Goal: Task Accomplishment & Management: Use online tool/utility

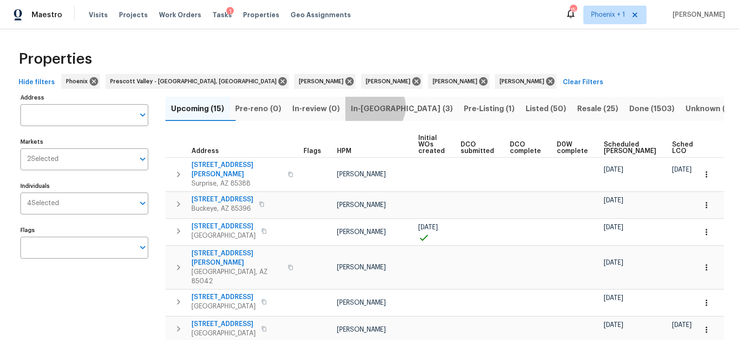
click at [390, 106] on span "In-[GEOGRAPHIC_DATA] (3)" at bounding box center [402, 108] width 102 height 13
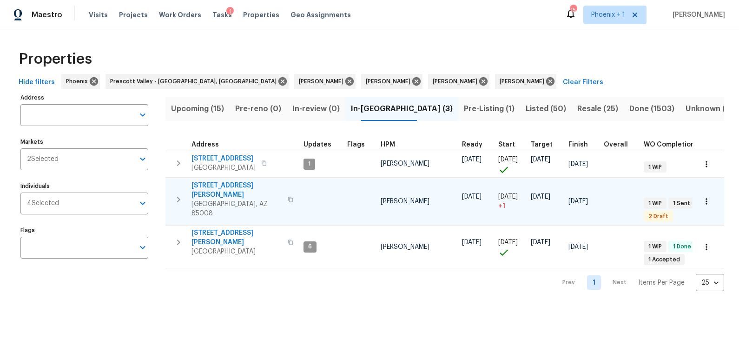
click at [234, 193] on span "[STREET_ADDRESS][PERSON_NAME]" at bounding box center [237, 190] width 91 height 19
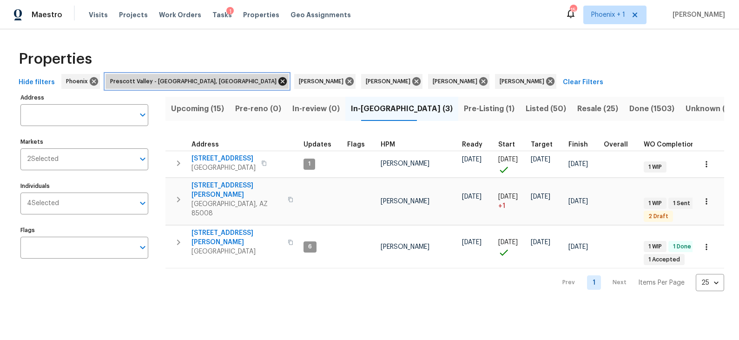
click at [278, 80] on icon at bounding box center [282, 81] width 8 height 8
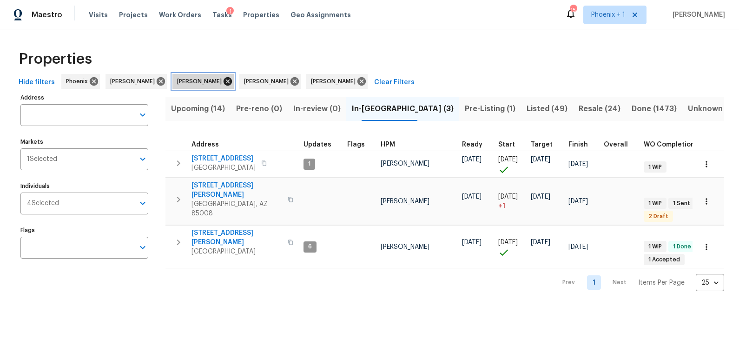
click at [223, 80] on icon at bounding box center [228, 81] width 10 height 10
click at [224, 81] on icon at bounding box center [228, 81] width 8 height 8
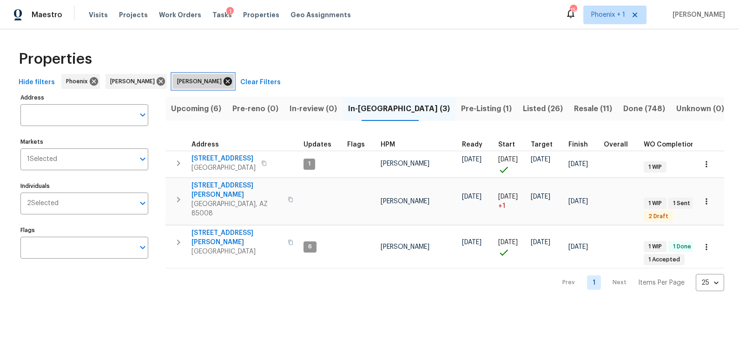
click at [223, 81] on icon at bounding box center [228, 81] width 10 height 10
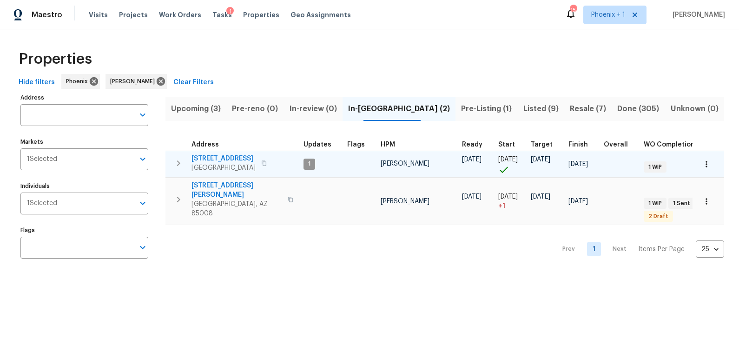
click at [251, 161] on span "14645 N Fountain Hills Blvd Unit 215" at bounding box center [224, 158] width 64 height 9
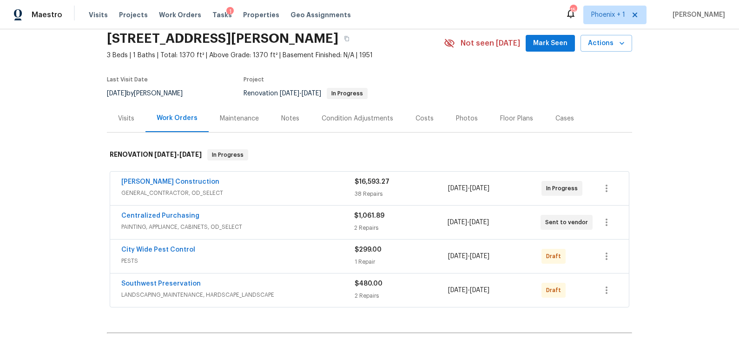
scroll to position [40, 0]
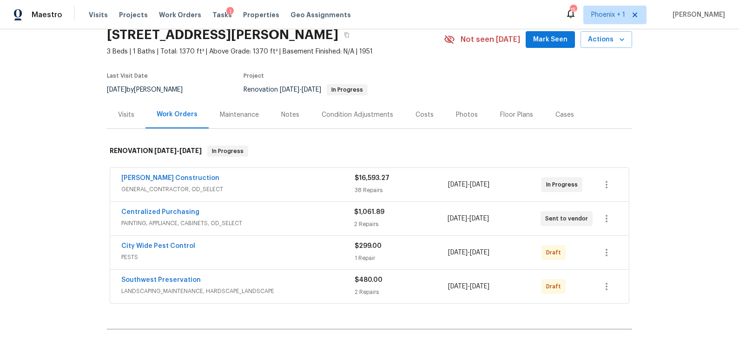
click at [422, 117] on div "Costs" at bounding box center [425, 114] width 18 height 9
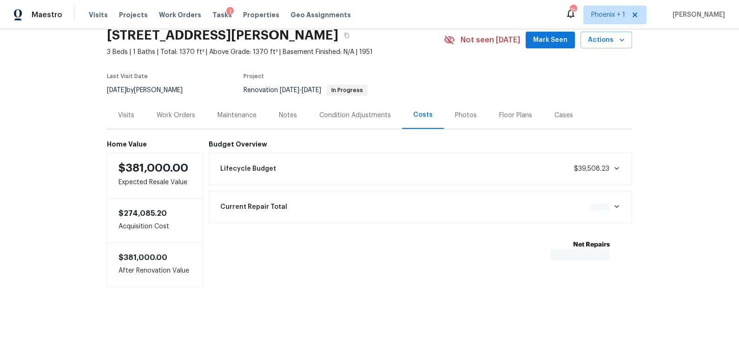
scroll to position [40, 0]
click at [180, 116] on div "Work Orders" at bounding box center [176, 114] width 39 height 9
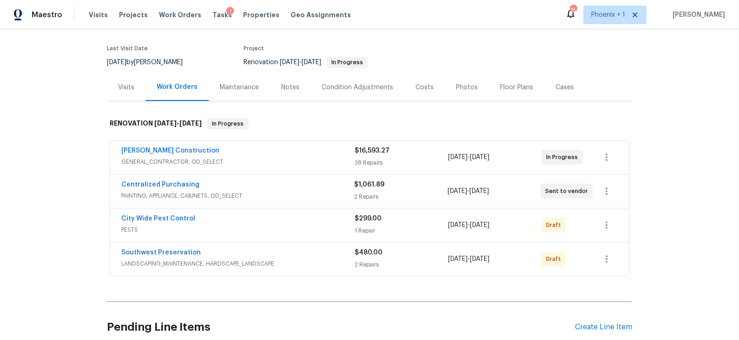
scroll to position [69, 0]
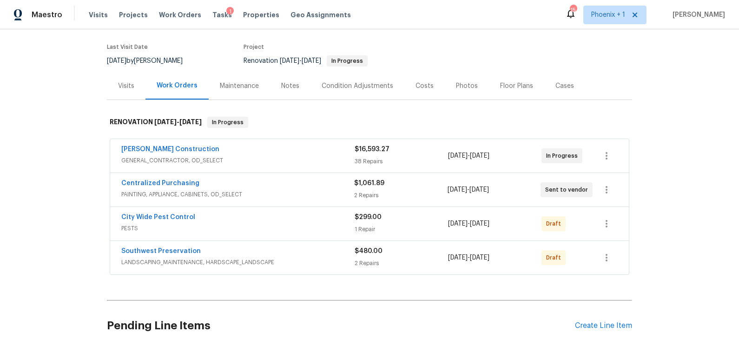
click at [272, 158] on span "GENERAL_CONTRACTOR, OD_SELECT" at bounding box center [237, 160] width 233 height 9
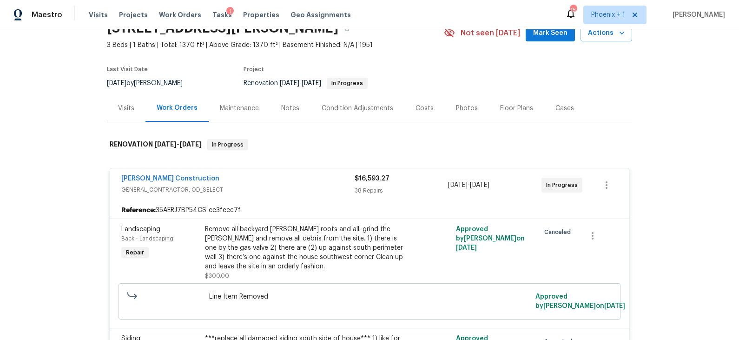
scroll to position [48, 0]
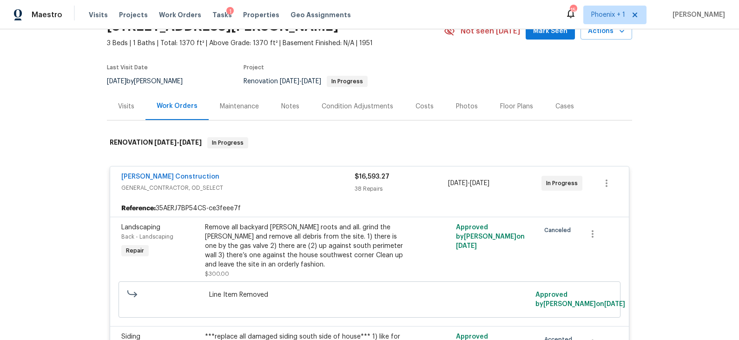
click at [298, 192] on div "Strasser Construction GENERAL_CONTRACTOR, OD_SELECT" at bounding box center [237, 183] width 233 height 22
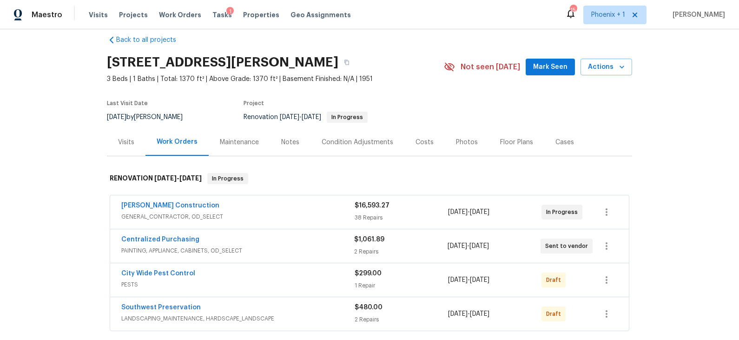
scroll to position [0, 0]
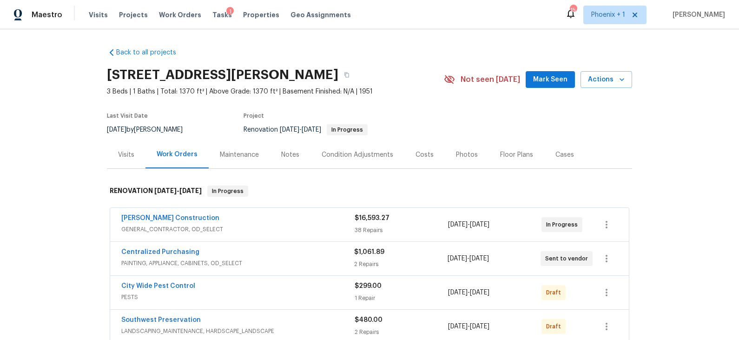
click at [130, 155] on div "Visits" at bounding box center [126, 154] width 16 height 9
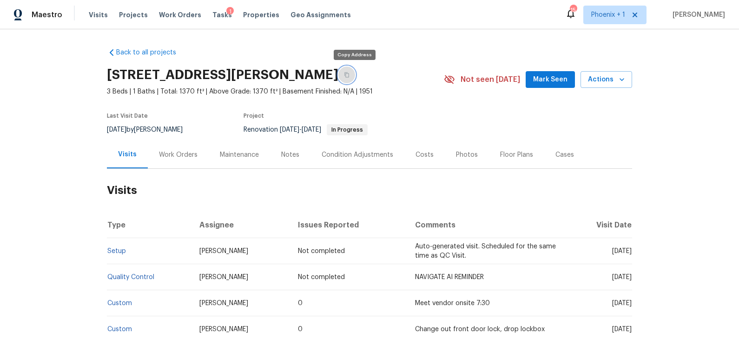
click at [350, 75] on icon "button" at bounding box center [347, 75] width 6 height 6
click at [349, 75] on icon "button" at bounding box center [346, 75] width 5 height 5
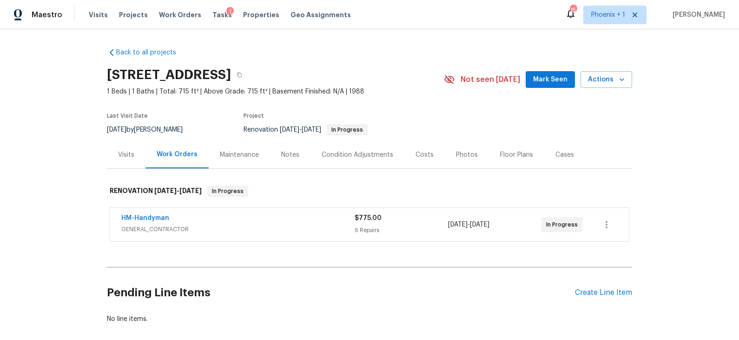
click at [125, 159] on div "Visits" at bounding box center [126, 154] width 16 height 9
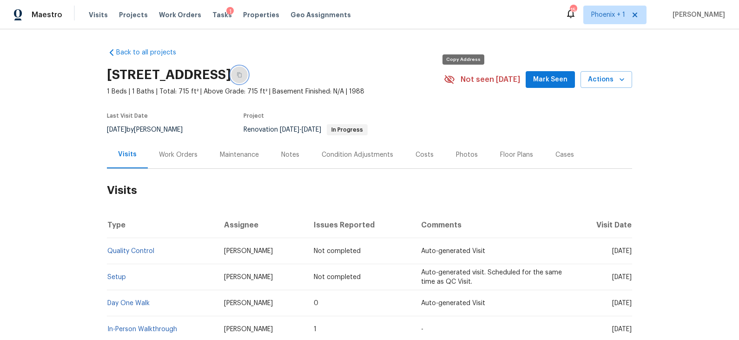
click at [248, 74] on button "button" at bounding box center [239, 74] width 17 height 17
click at [242, 78] on icon "button" at bounding box center [240, 75] width 6 height 6
click at [242, 78] on icon "button" at bounding box center [239, 75] width 5 height 5
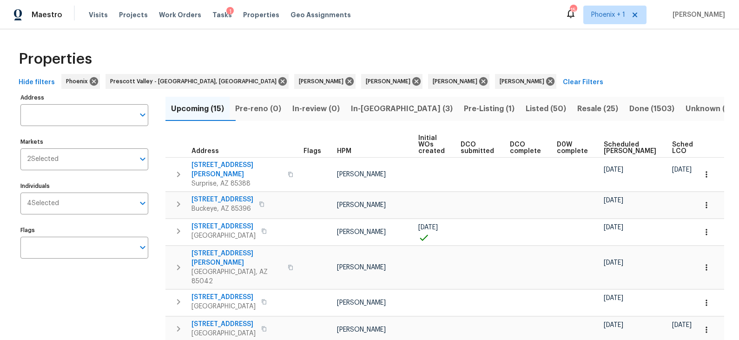
click at [392, 106] on span "In-[GEOGRAPHIC_DATA] (3)" at bounding box center [402, 108] width 102 height 13
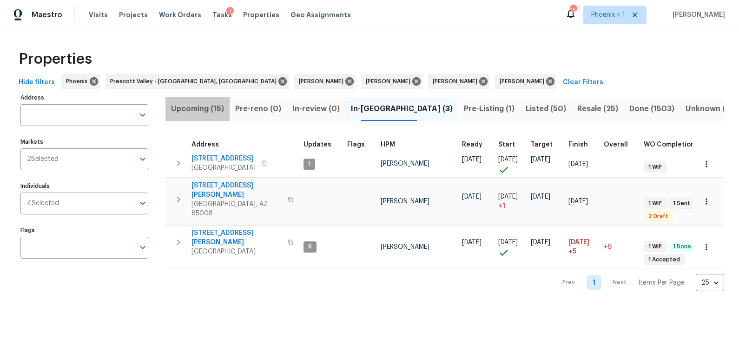
click at [217, 109] on span "Upcoming (15)" at bounding box center [197, 108] width 53 height 13
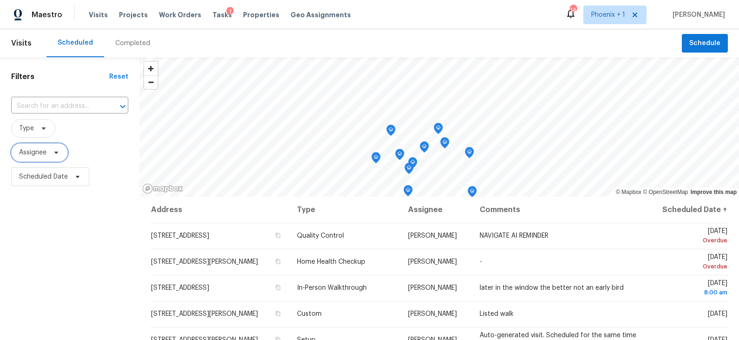
click at [55, 154] on icon at bounding box center [56, 152] width 7 height 7
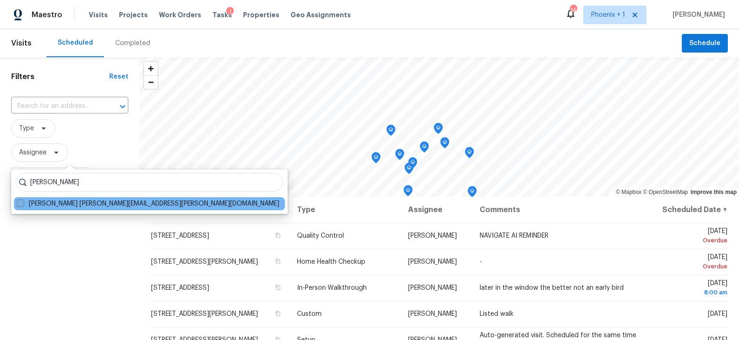
type input "[PERSON_NAME]"
click at [106, 202] on label "[PERSON_NAME] [PERSON_NAME][EMAIL_ADDRESS][PERSON_NAME][DOMAIN_NAME]" at bounding box center [148, 203] width 263 height 9
click at [23, 202] on input "[PERSON_NAME] [PERSON_NAME][EMAIL_ADDRESS][PERSON_NAME][DOMAIN_NAME]" at bounding box center [20, 202] width 6 height 6
checkbox input "true"
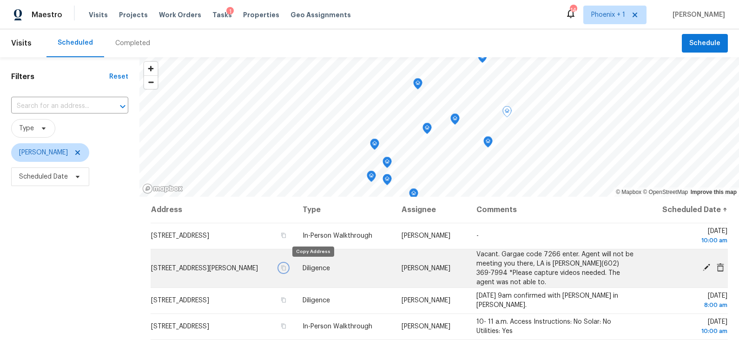
click at [286, 266] on icon "button" at bounding box center [284, 268] width 6 height 6
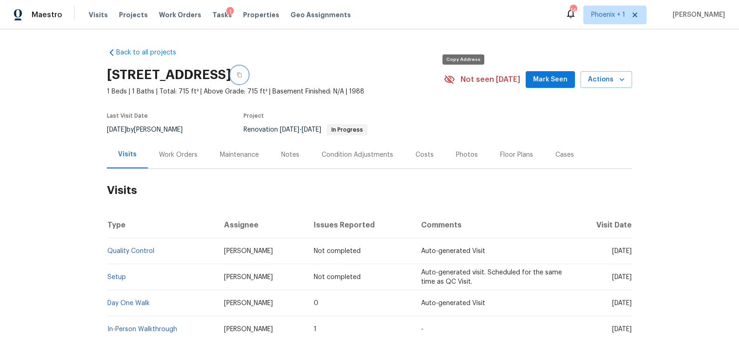
click at [248, 77] on button "button" at bounding box center [239, 74] width 17 height 17
click at [178, 159] on div "Work Orders" at bounding box center [178, 154] width 39 height 9
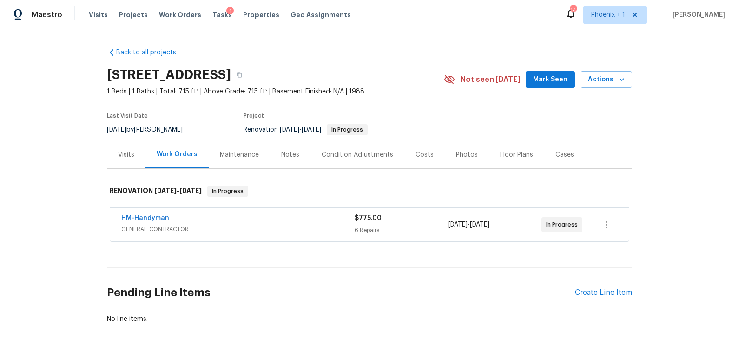
click at [258, 217] on div "HM-Handyman GENERAL_CONTRACTOR $775.00 6 Repairs 10/8/2025 - 10/10/2025 In Prog…" at bounding box center [369, 224] width 519 height 33
click at [258, 225] on div "HM-Handyman" at bounding box center [237, 218] width 233 height 11
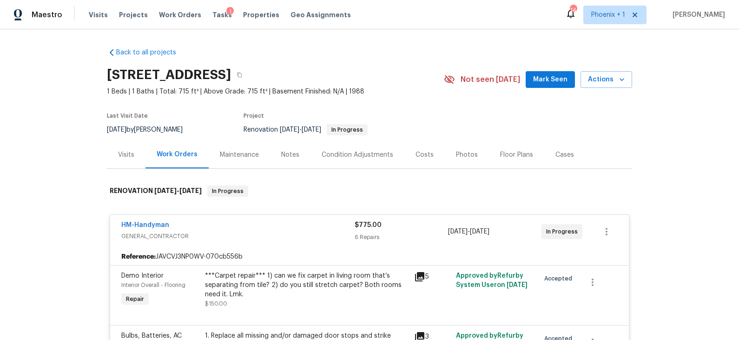
click at [306, 232] on div "HM-Handyman" at bounding box center [237, 225] width 233 height 11
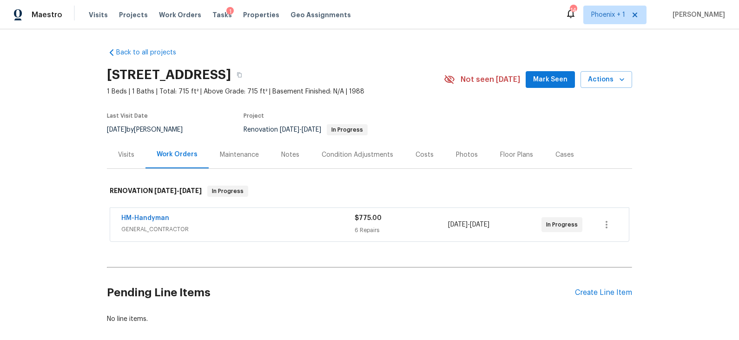
click at [287, 159] on div "Notes" at bounding box center [290, 154] width 18 height 9
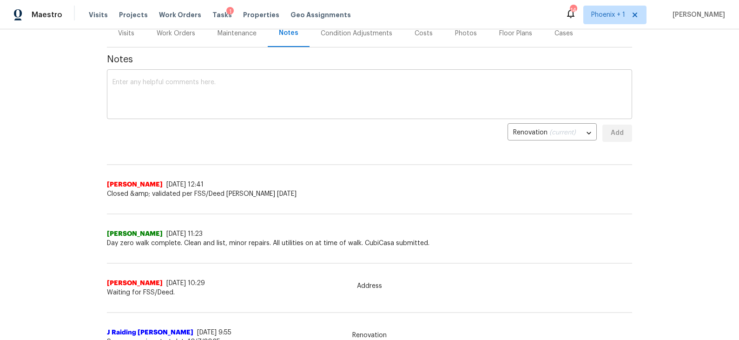
scroll to position [122, 0]
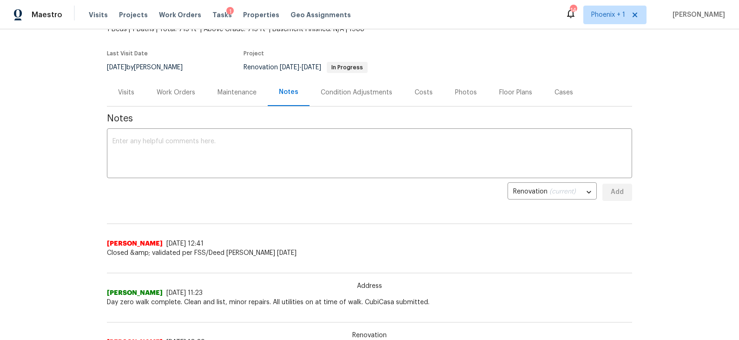
click at [180, 97] on div "Work Orders" at bounding box center [176, 92] width 39 height 9
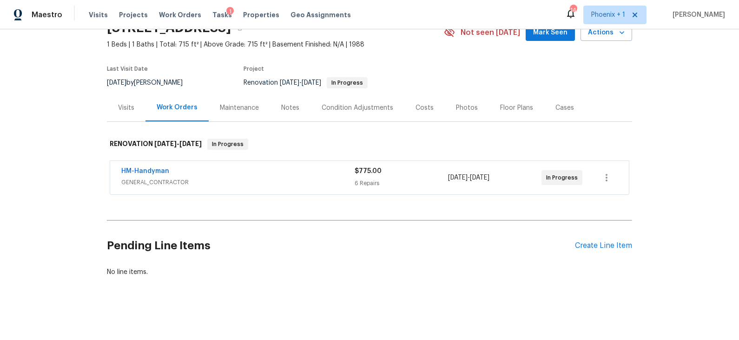
click at [239, 180] on span "GENERAL_CONTRACTOR" at bounding box center [237, 182] width 233 height 9
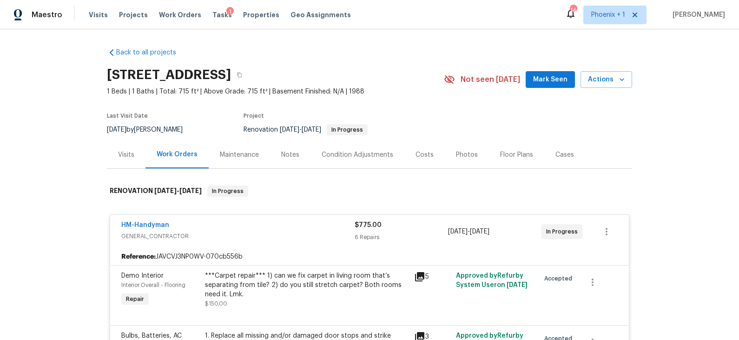
click at [124, 159] on div "Visits" at bounding box center [126, 154] width 16 height 9
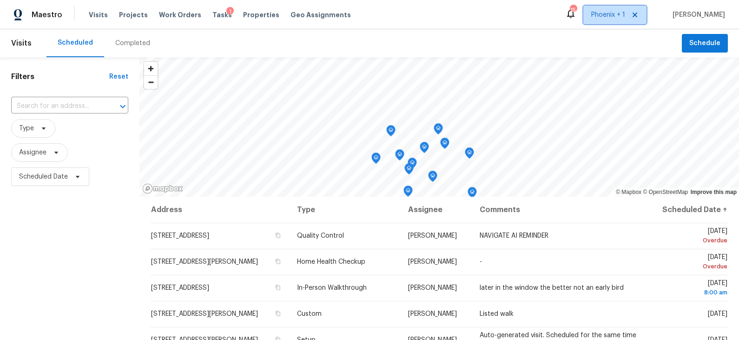
click at [625, 14] on span "Phoenix + 1" at bounding box center [608, 14] width 34 height 9
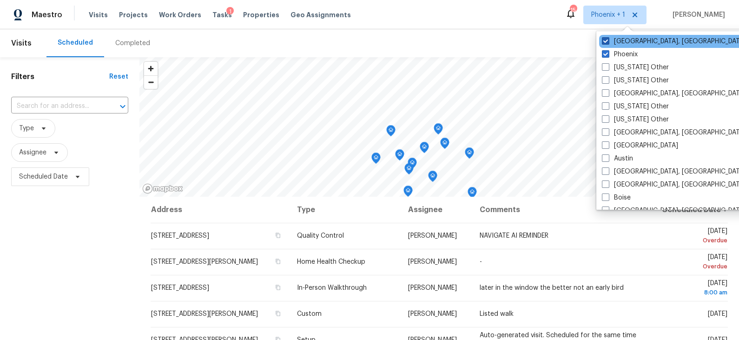
click at [629, 43] on label "Prescott, AZ" at bounding box center [674, 41] width 144 height 9
click at [608, 43] on input "Prescott, AZ" at bounding box center [605, 40] width 6 height 6
checkbox input "false"
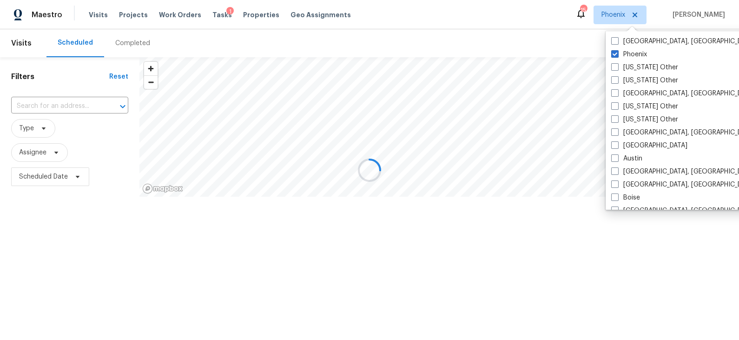
click at [497, 36] on div at bounding box center [369, 170] width 739 height 340
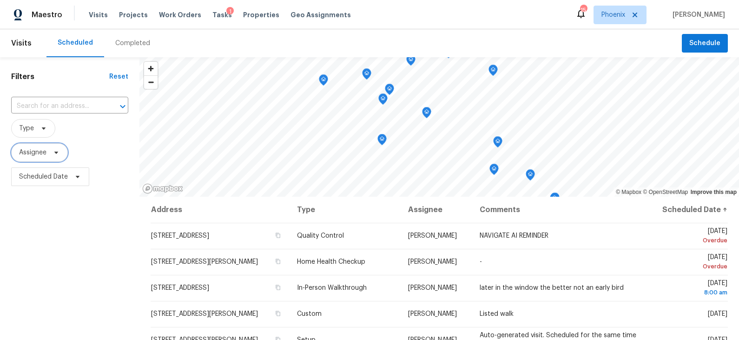
click at [56, 156] on icon at bounding box center [56, 152] width 7 height 7
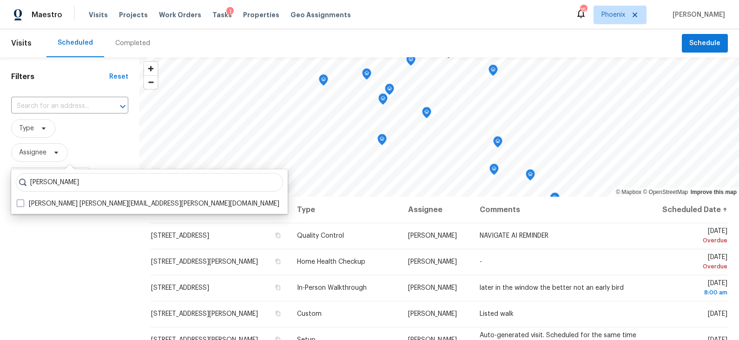
type input "brian borntrager"
click at [64, 203] on label "Brian Borntrager brian.borntrager@opendoor.com" at bounding box center [148, 203] width 263 height 9
click at [23, 203] on input "Brian Borntrager brian.borntrager@opendoor.com" at bounding box center [20, 202] width 6 height 6
checkbox input "true"
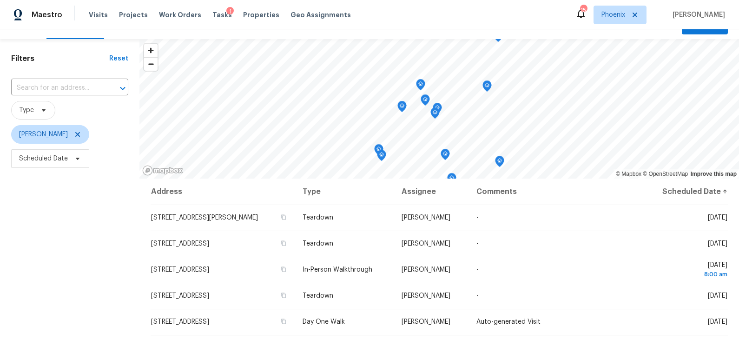
scroll to position [15, 0]
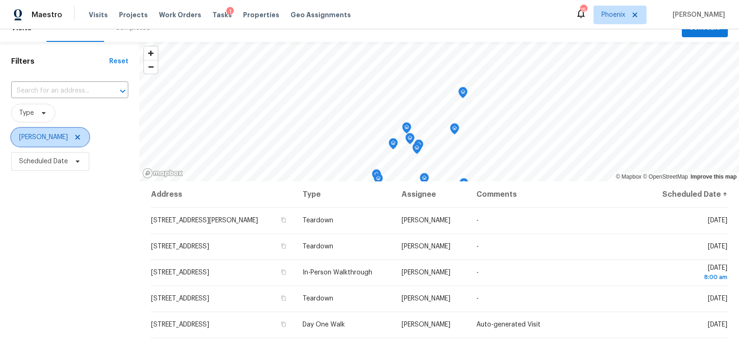
click at [79, 133] on icon at bounding box center [77, 136] width 7 height 7
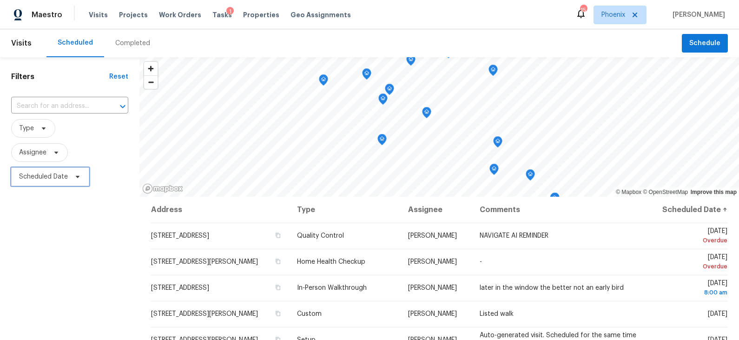
click at [52, 173] on span "Scheduled Date" at bounding box center [43, 176] width 49 height 9
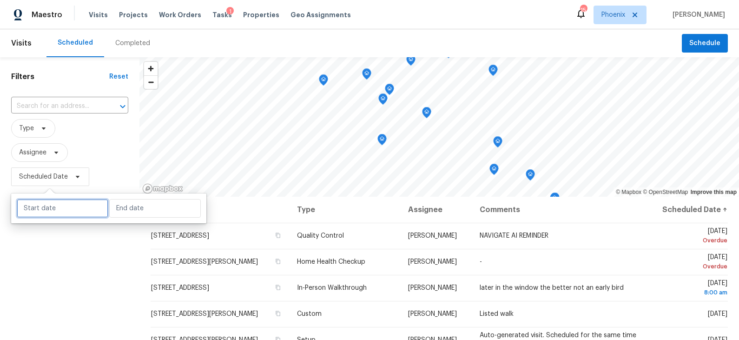
click at [60, 199] on input "text" at bounding box center [63, 208] width 92 height 19
select select "9"
select select "2025"
select select "10"
select select "2025"
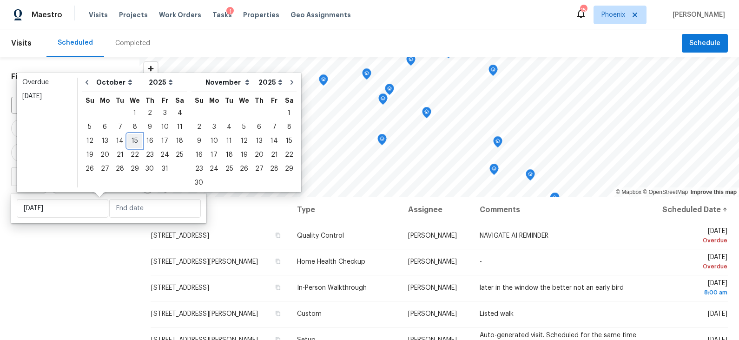
click at [132, 140] on div "15" at bounding box center [134, 140] width 15 height 13
type input "Wed, Oct 15"
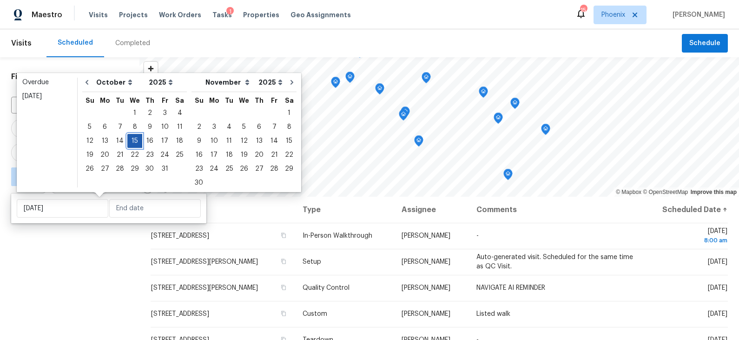
click at [132, 140] on div "15" at bounding box center [134, 140] width 15 height 13
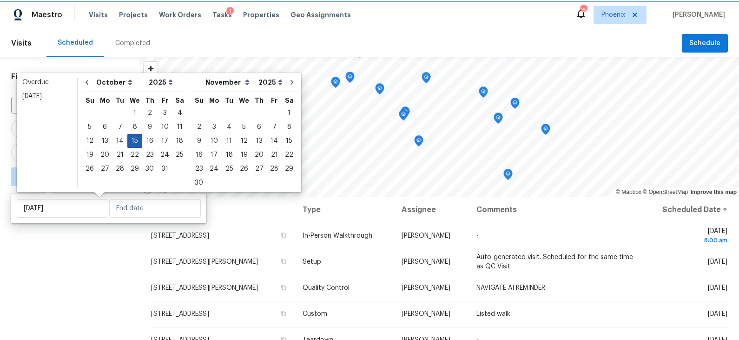
type input "Wed, Oct 15"
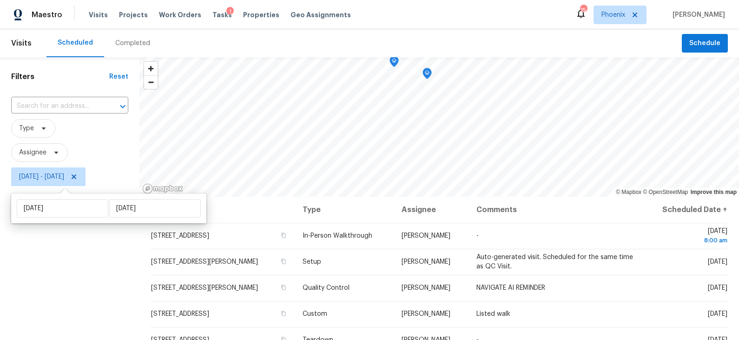
click at [97, 259] on div "Filters Reset ​ Type Assignee Wed, Oct 15 - Wed, Oct 15" at bounding box center [69, 262] width 139 height 411
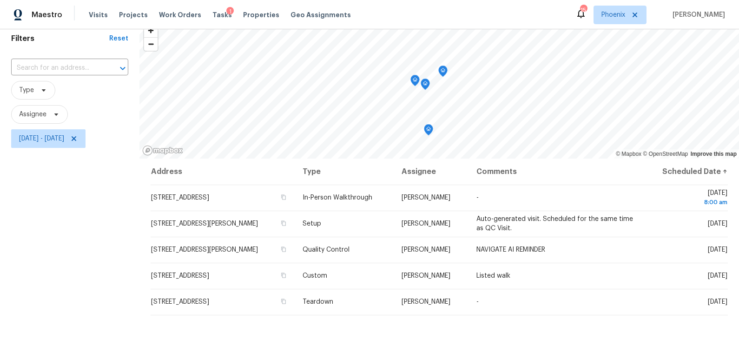
scroll to position [38, 0]
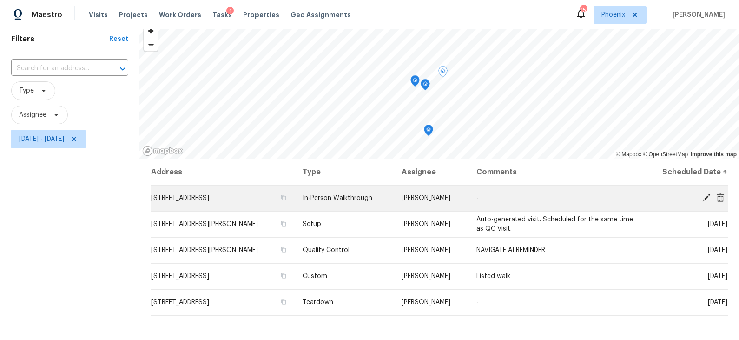
click at [708, 195] on icon at bounding box center [706, 197] width 7 height 7
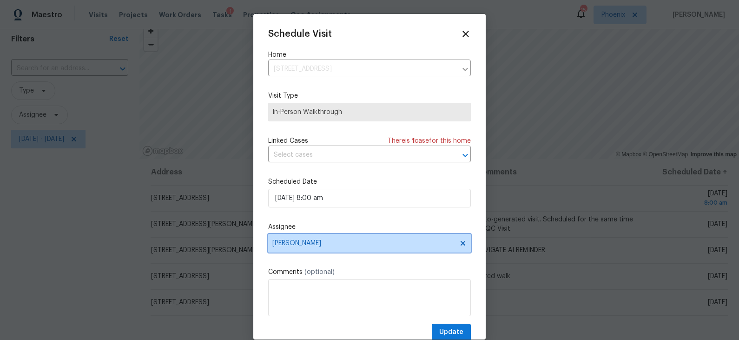
click at [330, 241] on span "Brian Borntrager" at bounding box center [363, 242] width 182 height 7
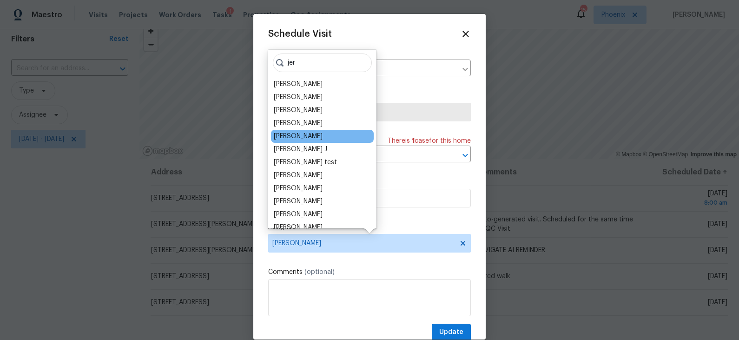
type input "jer"
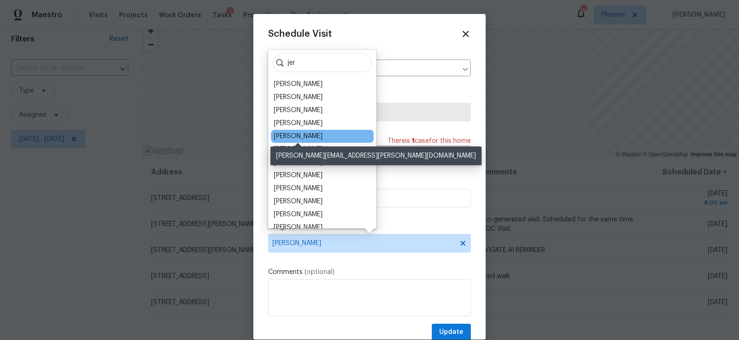
click at [312, 137] on div "[PERSON_NAME]" at bounding box center [298, 136] width 49 height 9
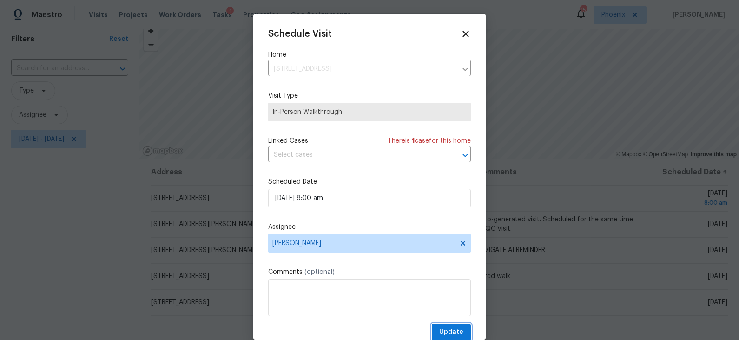
click at [455, 332] on span "Update" at bounding box center [451, 332] width 24 height 12
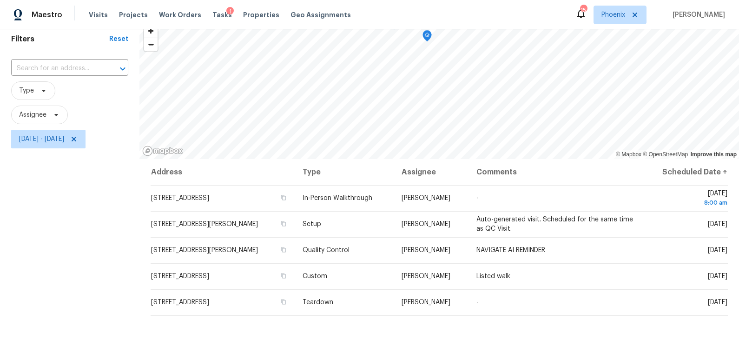
scroll to position [0, 0]
